Goal: Check status: Check status

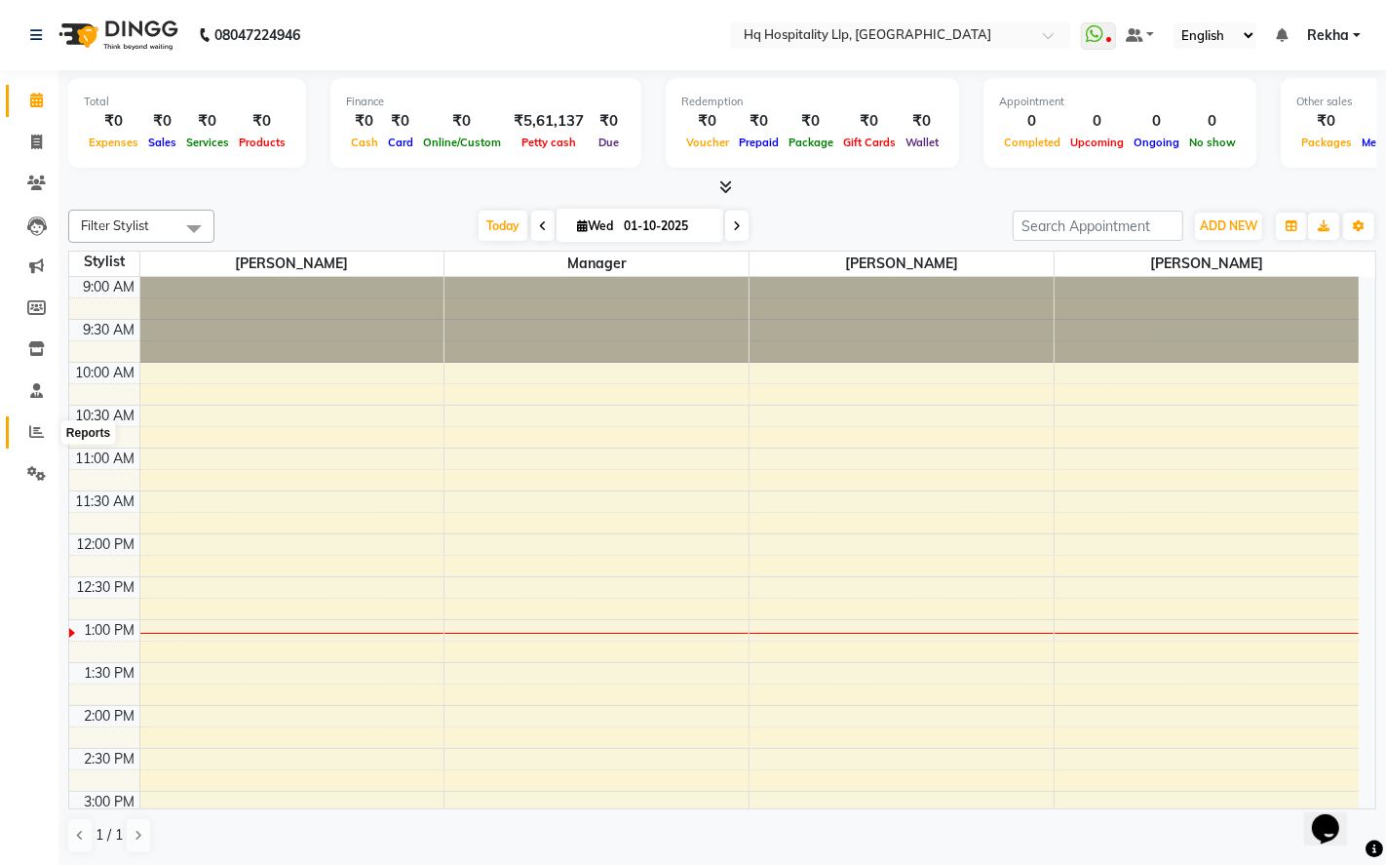
click at [34, 431] on icon at bounding box center [36, 431] width 15 height 15
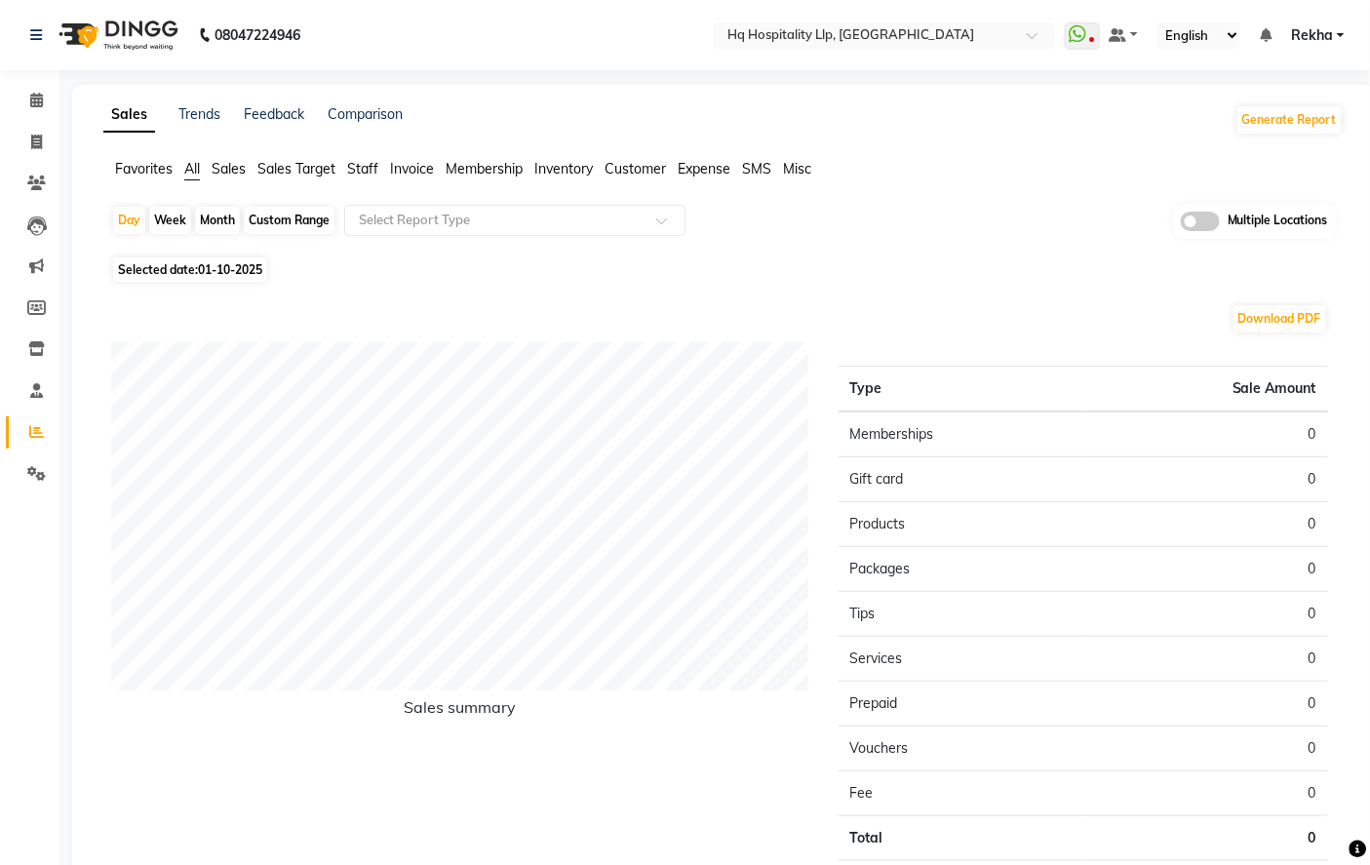
click at [369, 167] on span "Staff" at bounding box center [362, 169] width 31 height 18
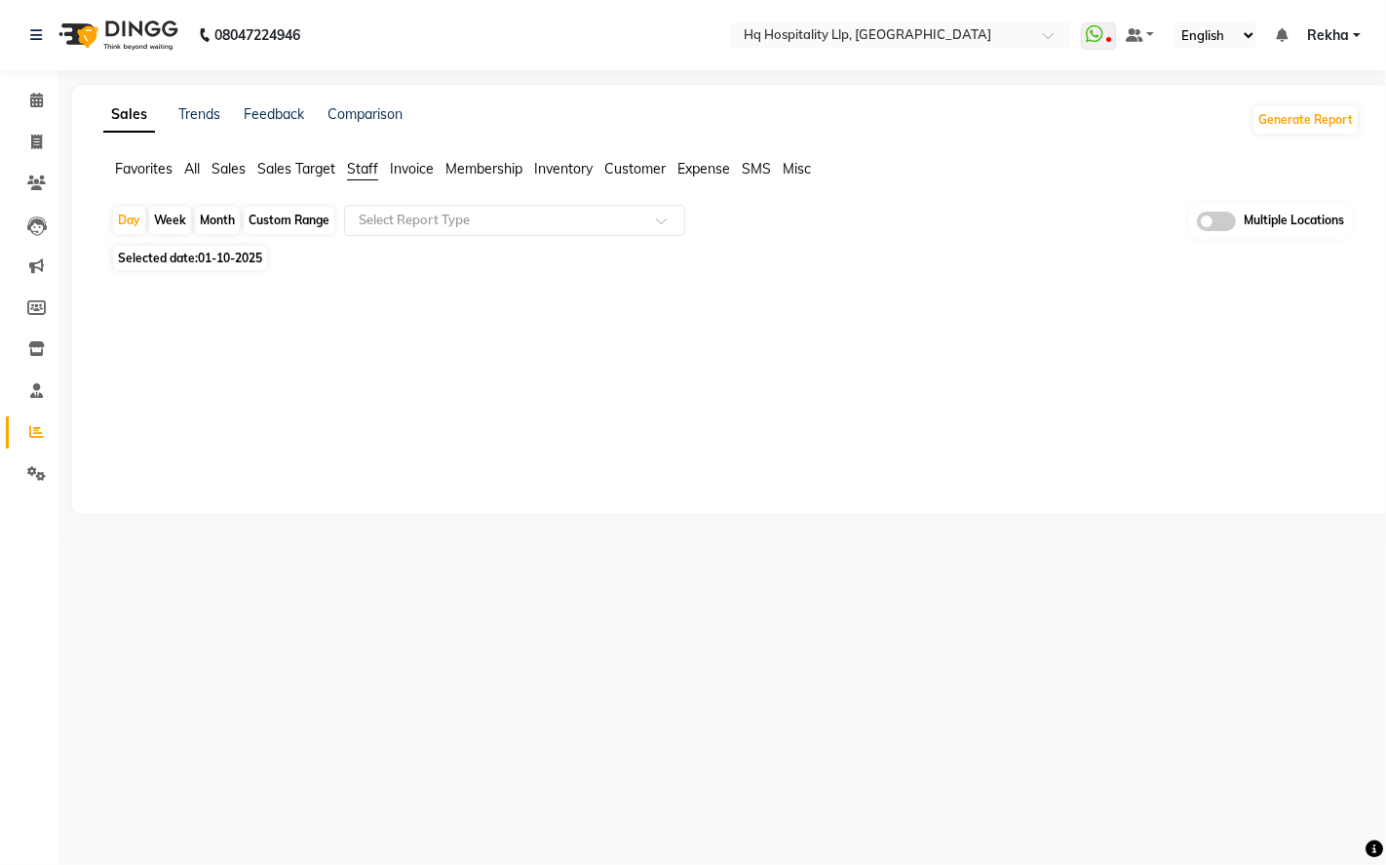
click at [212, 220] on div "Month" at bounding box center [217, 220] width 45 height 27
select select "10"
select select "2025"
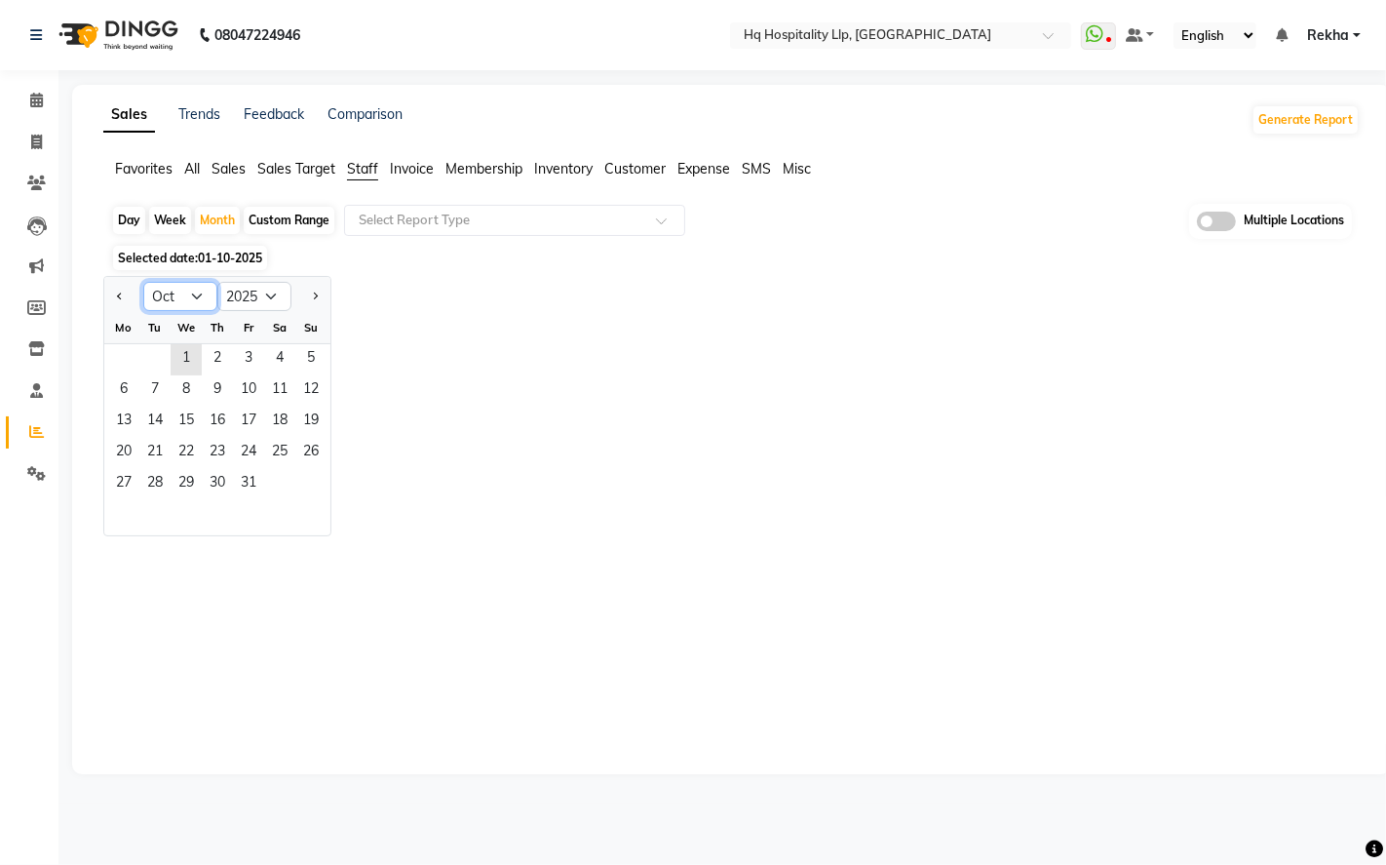
click at [190, 299] on select "Jan Feb Mar Apr May Jun [DATE] Aug Sep Oct Nov Dec" at bounding box center [180, 296] width 74 height 29
select select "9"
click at [143, 282] on select "Jan Feb Mar Apr May Jun [DATE] Aug Sep Oct Nov Dec" at bounding box center [180, 296] width 74 height 29
click at [123, 354] on span "1" at bounding box center [123, 359] width 31 height 31
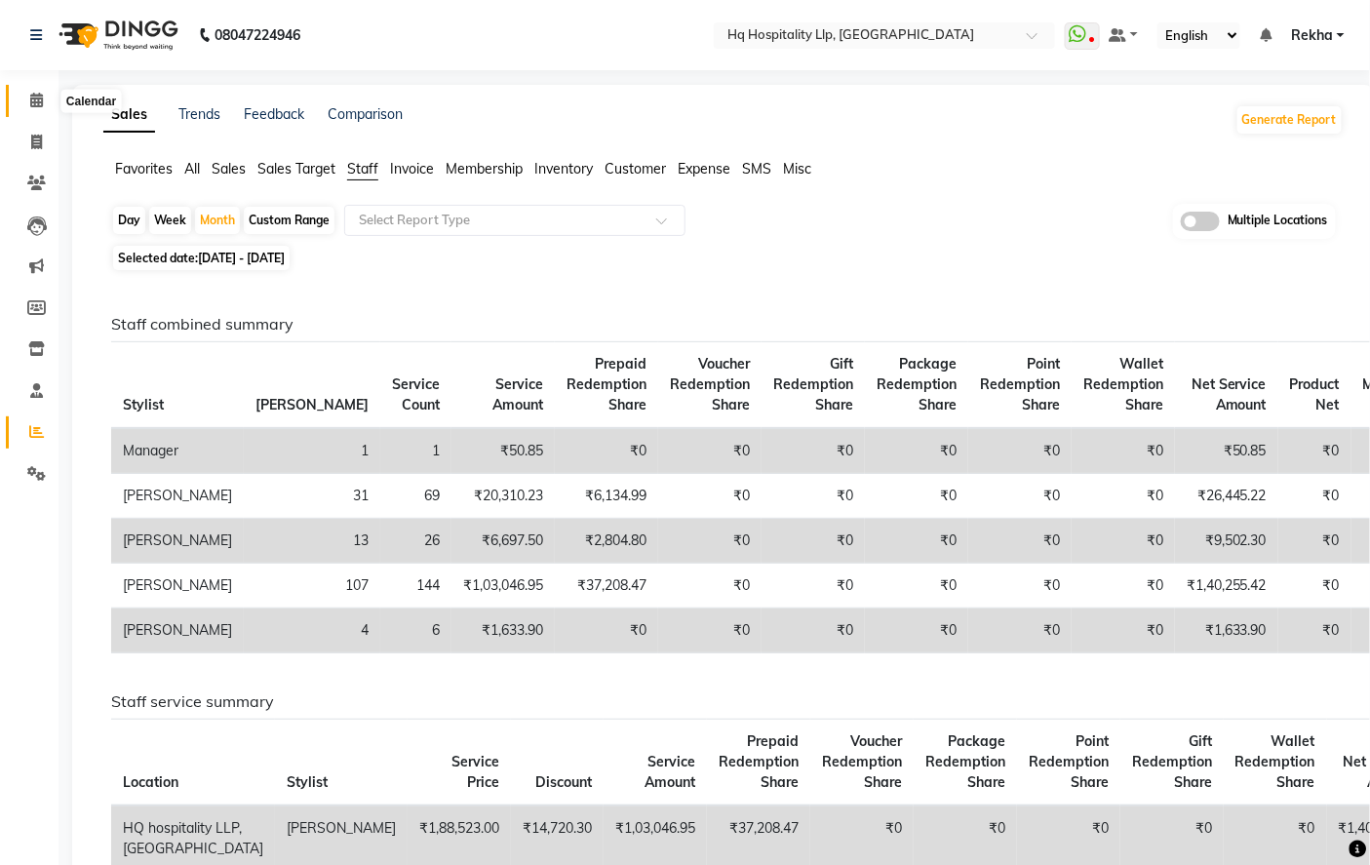
click at [32, 107] on icon at bounding box center [36, 100] width 13 height 15
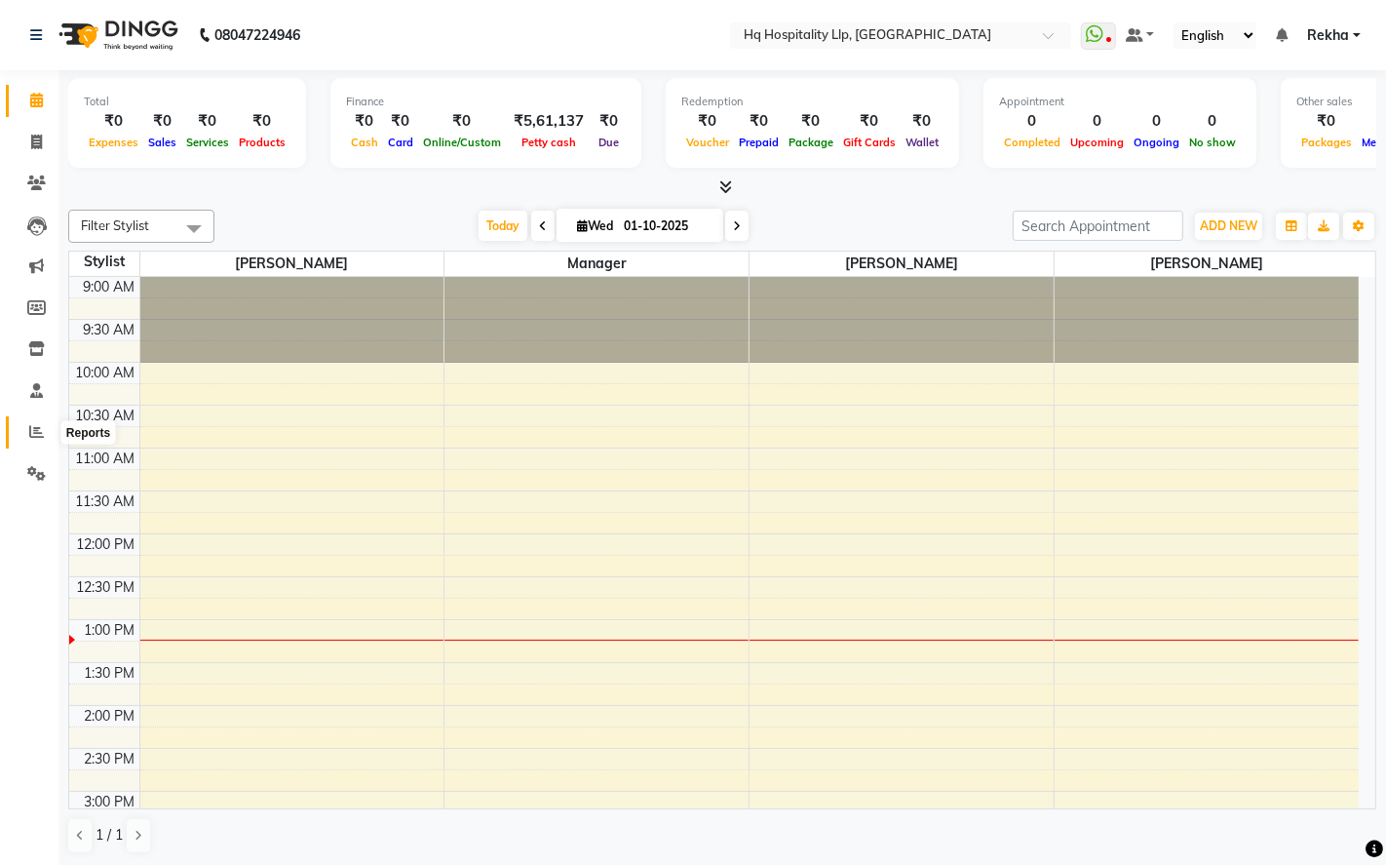
click at [33, 430] on icon at bounding box center [36, 431] width 15 height 15
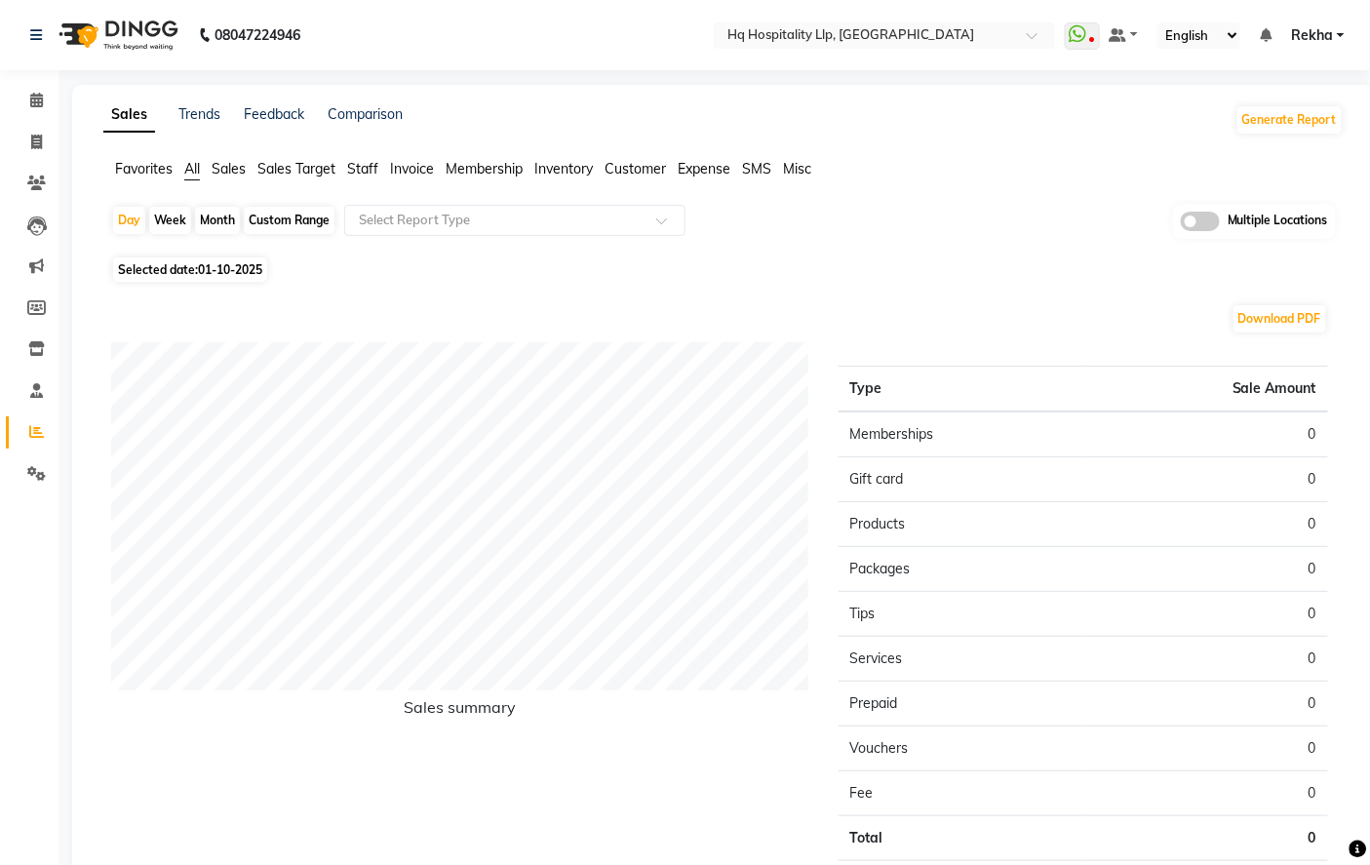
click at [359, 170] on span "Staff" at bounding box center [362, 169] width 31 height 18
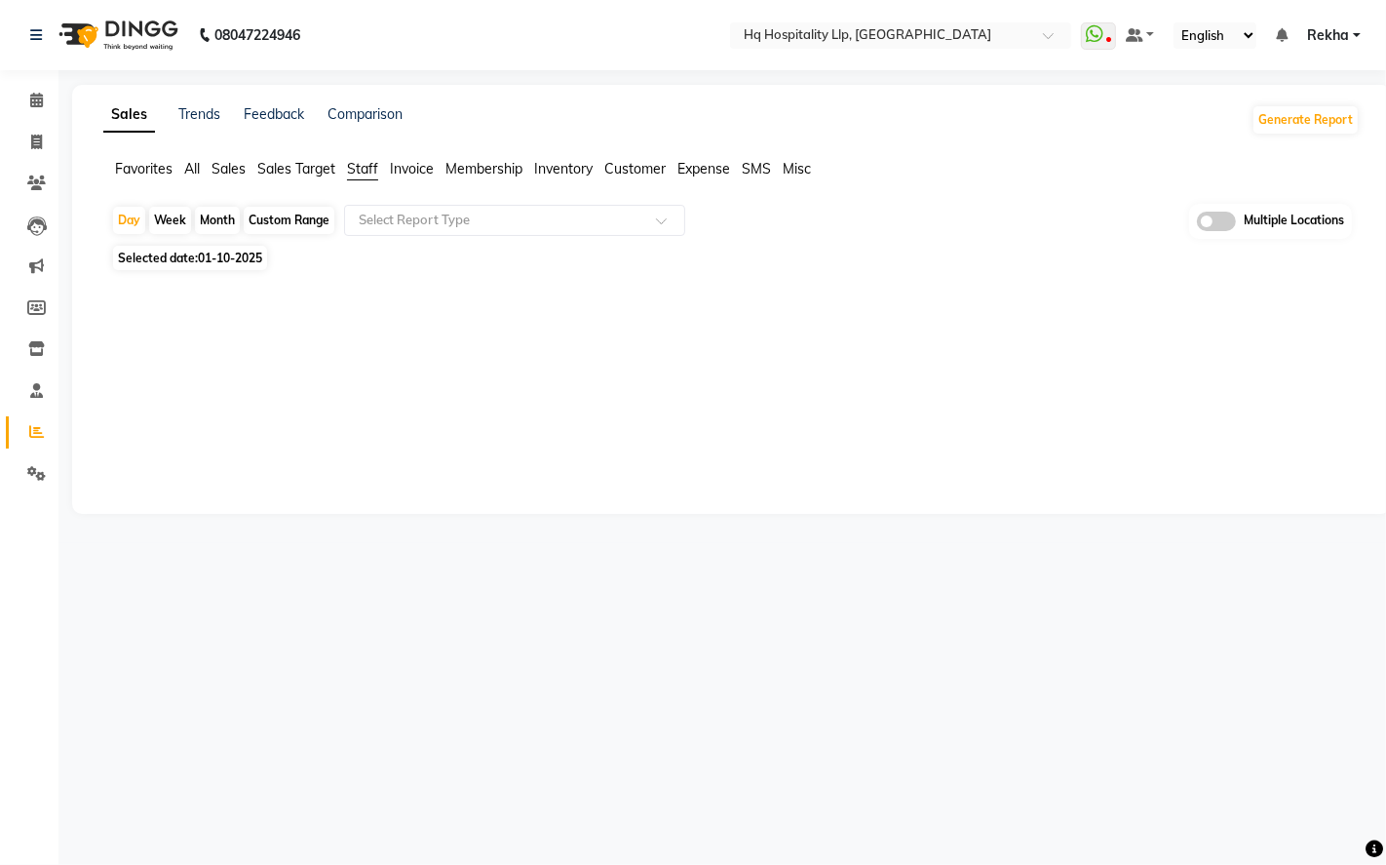
click at [229, 220] on div "Month" at bounding box center [217, 220] width 45 height 27
select select "10"
select select "2025"
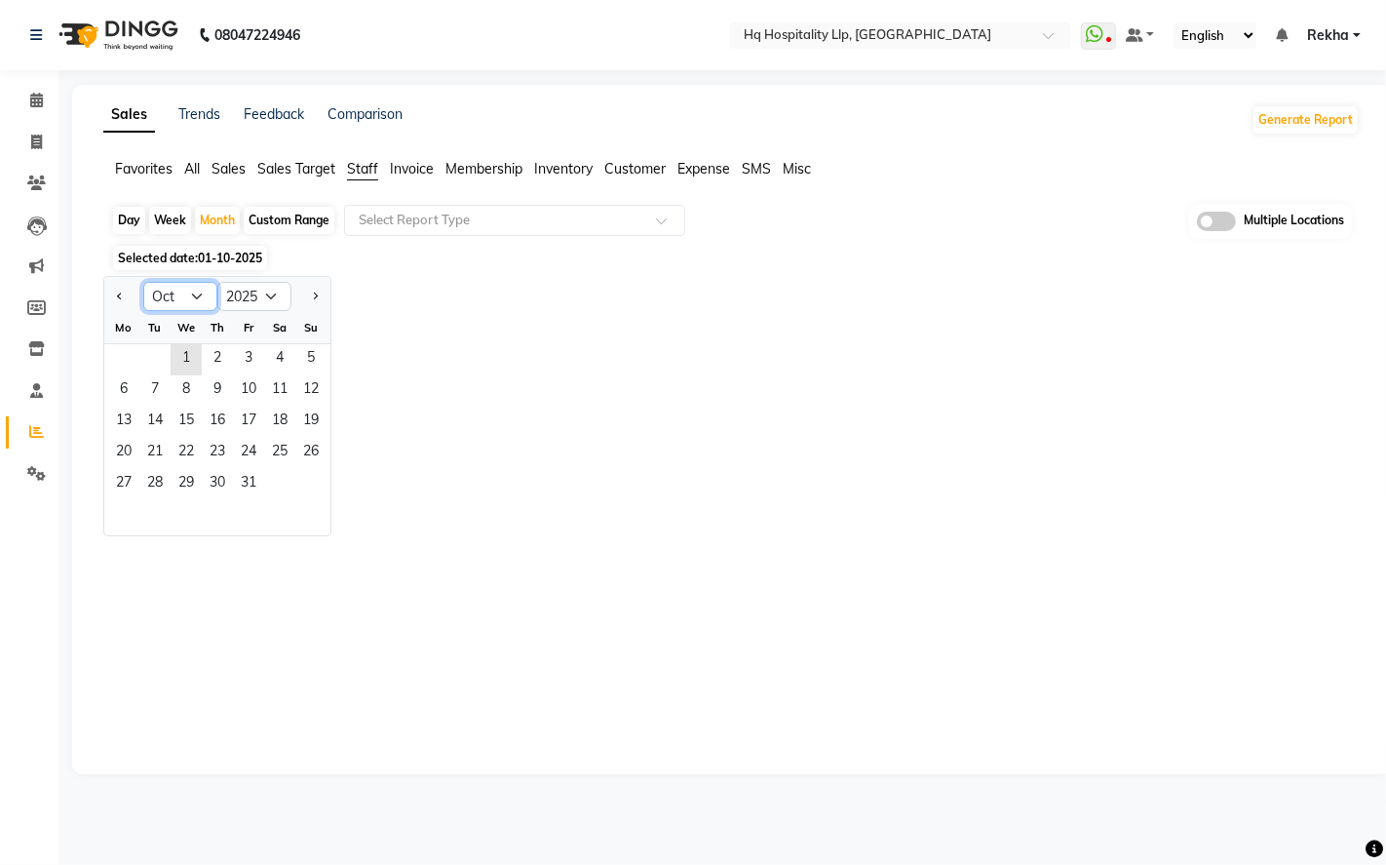
click at [207, 288] on select "Jan Feb Mar Apr May Jun [DATE] Aug Sep Oct Nov Dec" at bounding box center [180, 296] width 74 height 29
select select "8"
click at [143, 282] on select "Jan Feb Mar Apr May Jun [DATE] Aug Sep Oct Nov Dec" at bounding box center [180, 296] width 74 height 29
click at [252, 353] on span "1" at bounding box center [248, 359] width 31 height 31
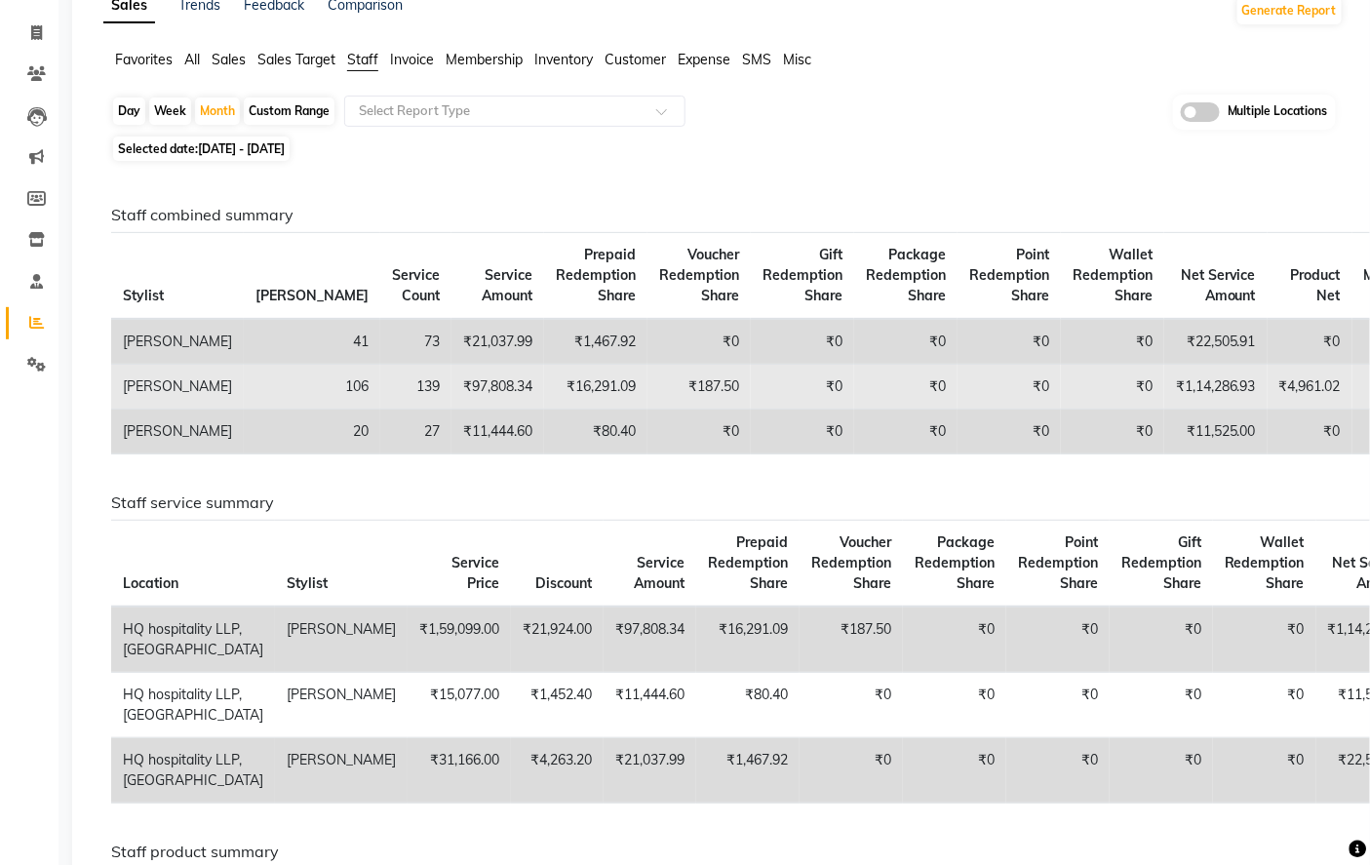
scroll to position [108, 0]
